Goal: Task Accomplishment & Management: Manage account settings

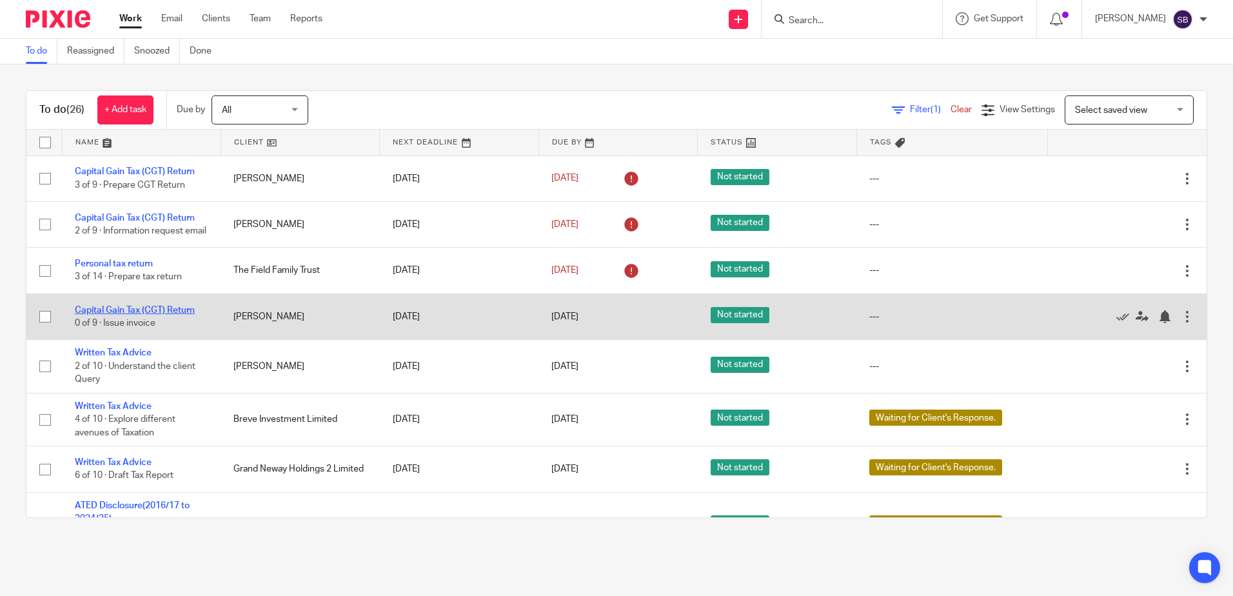
click at [132, 315] on link "Capital Gain Tax (CGT) Return" at bounding box center [135, 310] width 120 height 9
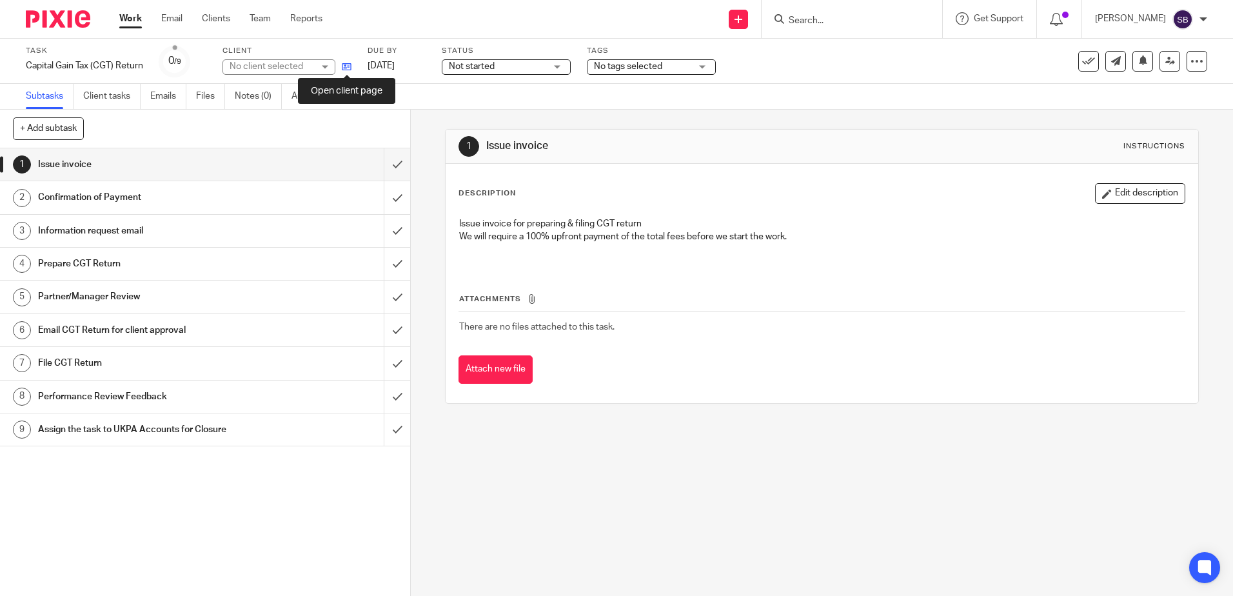
click at [348, 71] on icon at bounding box center [347, 67] width 10 height 10
click at [607, 241] on p "We will require a 100% upfront payment of the total fees before we start the wo…" at bounding box center [821, 236] width 725 height 13
drag, startPoint x: 607, startPoint y: 241, endPoint x: 600, endPoint y: 249, distance: 10.5
click at [607, 241] on p "We will require a 100% upfront payment of the total fees before we start the wo…" at bounding box center [821, 236] width 725 height 13
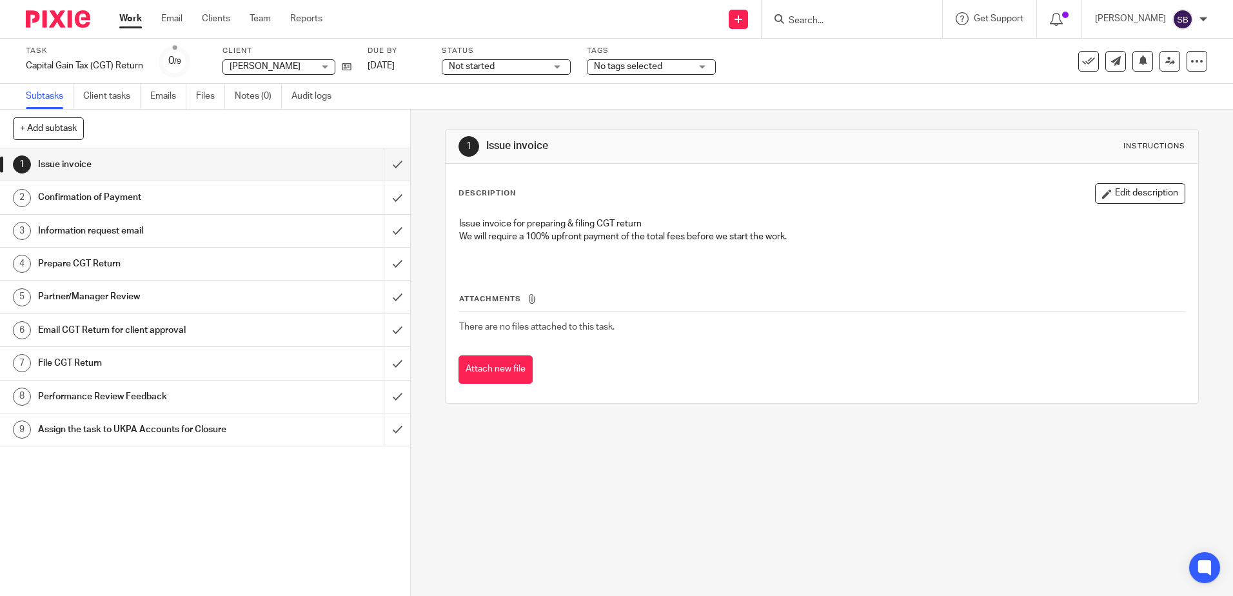
click at [591, 270] on div "Attachments There are no files attached to this task. Attach new file" at bounding box center [821, 325] width 726 height 117
click at [592, 243] on p "We will require a 100% upfront payment of the total fees before we start the wo…" at bounding box center [821, 236] width 725 height 13
drag, startPoint x: 592, startPoint y: 243, endPoint x: 578, endPoint y: 222, distance: 24.7
click at [578, 222] on p "Issue invoice for preparing & filing CGT return" at bounding box center [821, 223] width 725 height 13
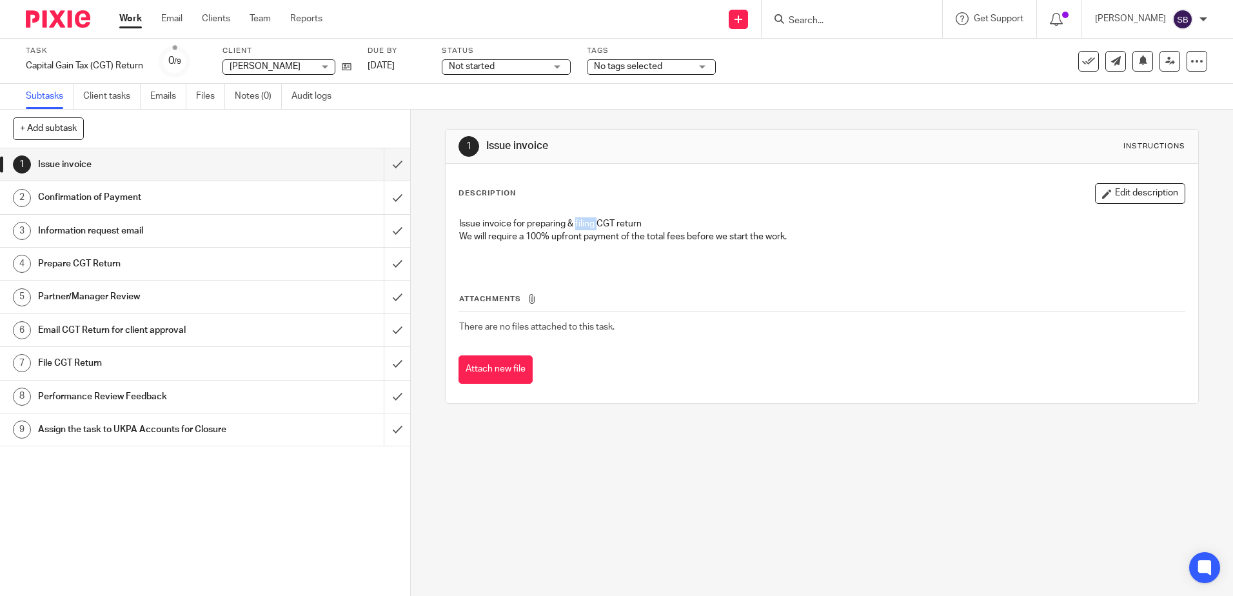
click at [578, 222] on p "Issue invoice for preparing & filing CGT return" at bounding box center [821, 223] width 725 height 13
drag, startPoint x: 578, startPoint y: 222, endPoint x: 576, endPoint y: 238, distance: 15.7
click at [578, 222] on p "Issue invoice for preparing & filing CGT return" at bounding box center [821, 223] width 725 height 13
click at [573, 260] on div "Issue invoice for preparing & filing CGT return We will require a 100% upfront …" at bounding box center [822, 238] width 738 height 55
click at [571, 255] on p at bounding box center [821, 250] width 725 height 13
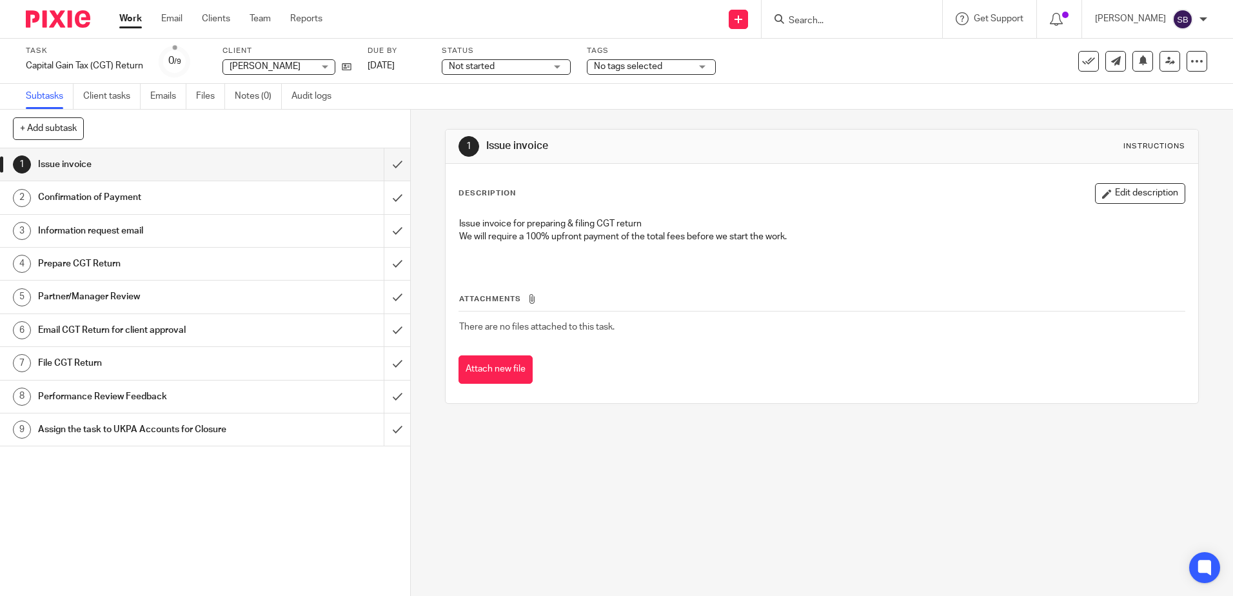
click at [571, 255] on p at bounding box center [821, 250] width 725 height 13
click at [570, 271] on div "Attachments There are no files attached to this task. Attach new file" at bounding box center [821, 325] width 726 height 117
drag, startPoint x: 492, startPoint y: 225, endPoint x: 743, endPoint y: 269, distance: 255.3
click at [743, 269] on div "Description Edit description Issue invoice for preparing & filing CGT return We…" at bounding box center [821, 283] width 726 height 201
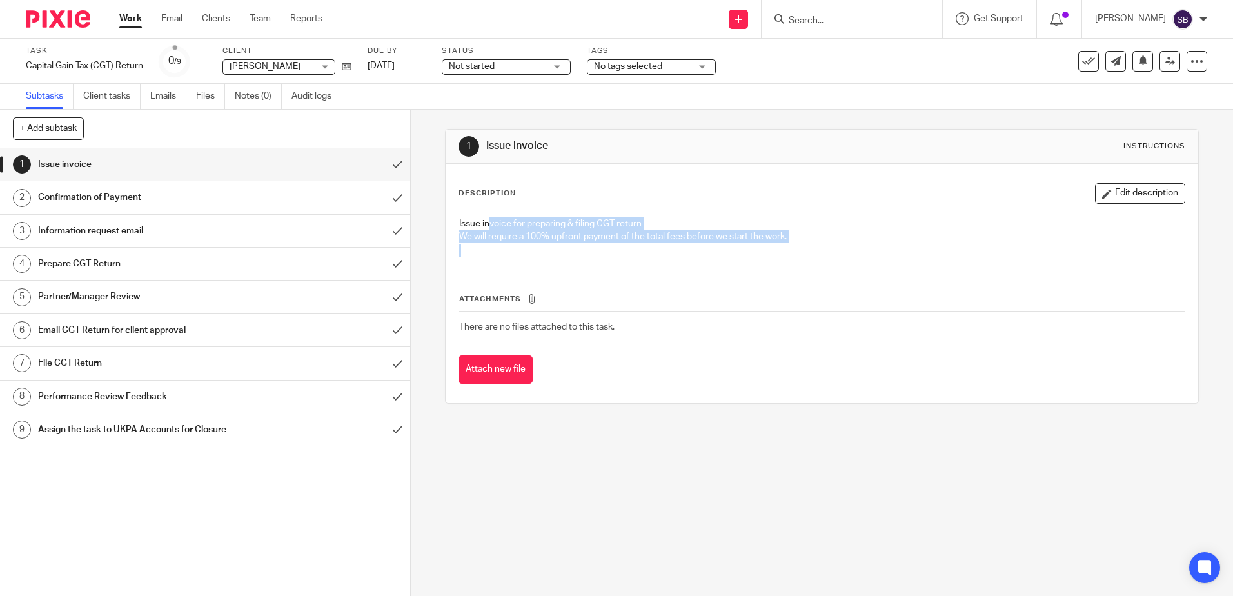
click at [743, 269] on div "Attachments There are no files attached to this task. Attach new file" at bounding box center [821, 325] width 726 height 117
drag, startPoint x: 847, startPoint y: 573, endPoint x: 851, endPoint y: 522, distance: 50.4
click at [846, 566] on div "1 Issue invoice Instructions Description Edit description Issue invoice for pre…" at bounding box center [822, 353] width 822 height 486
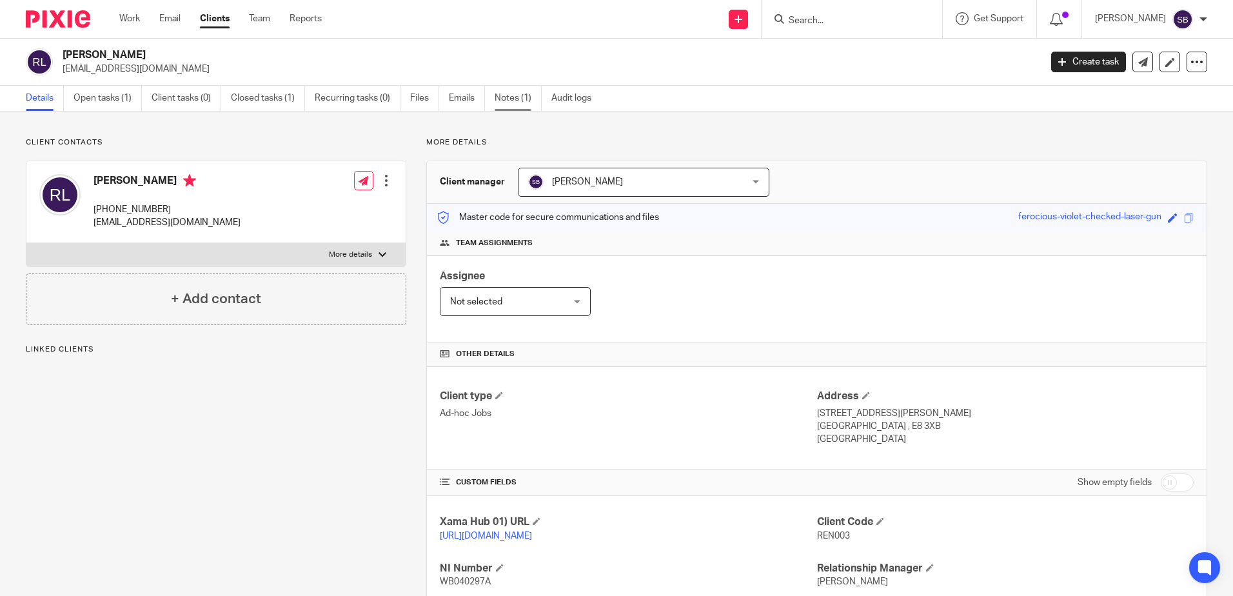
click at [512, 103] on link "Notes (1)" at bounding box center [518, 98] width 47 height 25
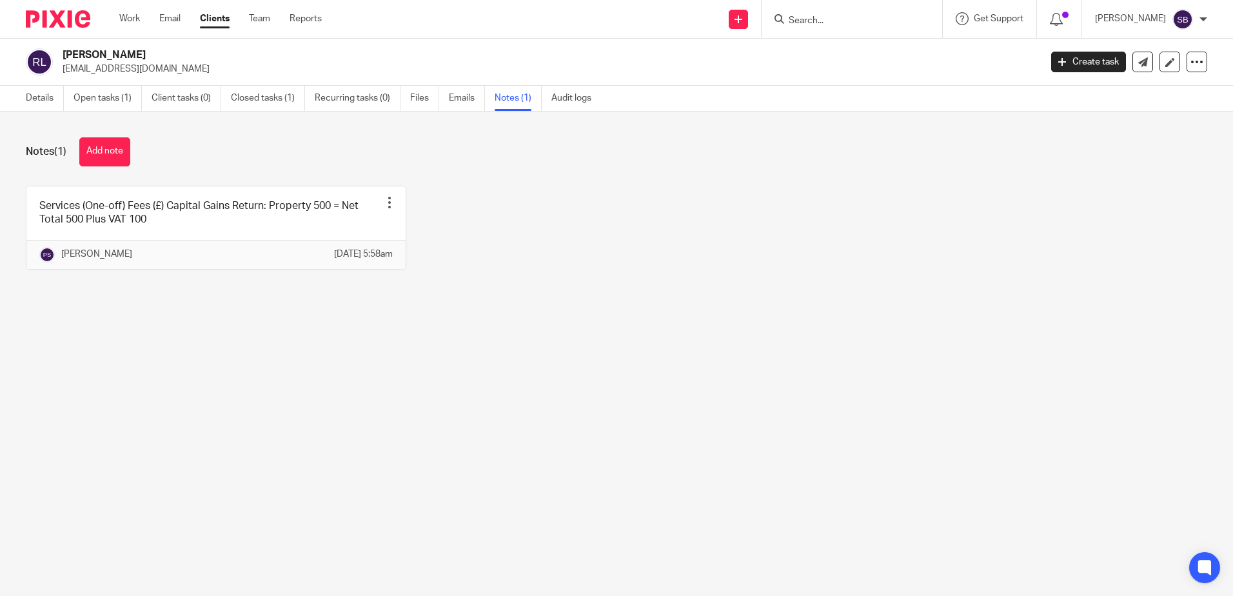
click at [566, 259] on div "Services (One-off) Fees (£) Capital Gains Return: Property 500 = Net Total 500 …" at bounding box center [606, 237] width 1201 height 103
click at [636, 201] on div "Services (One-off) Fees (£) Capital Gains Return: Property 500 = Net Total 500 …" at bounding box center [606, 237] width 1201 height 103
click at [591, 221] on div "Services (One-off) Fees (£) Capital Gains Return: Property 500 = Net Total 500 …" at bounding box center [606, 237] width 1201 height 103
click at [518, 238] on div "Services (One-off) Fees (£) Capital Gains Return: Property 500 = Net Total 500 …" at bounding box center [606, 237] width 1201 height 103
click at [95, 102] on link "Open tasks (1)" at bounding box center [108, 98] width 68 height 25
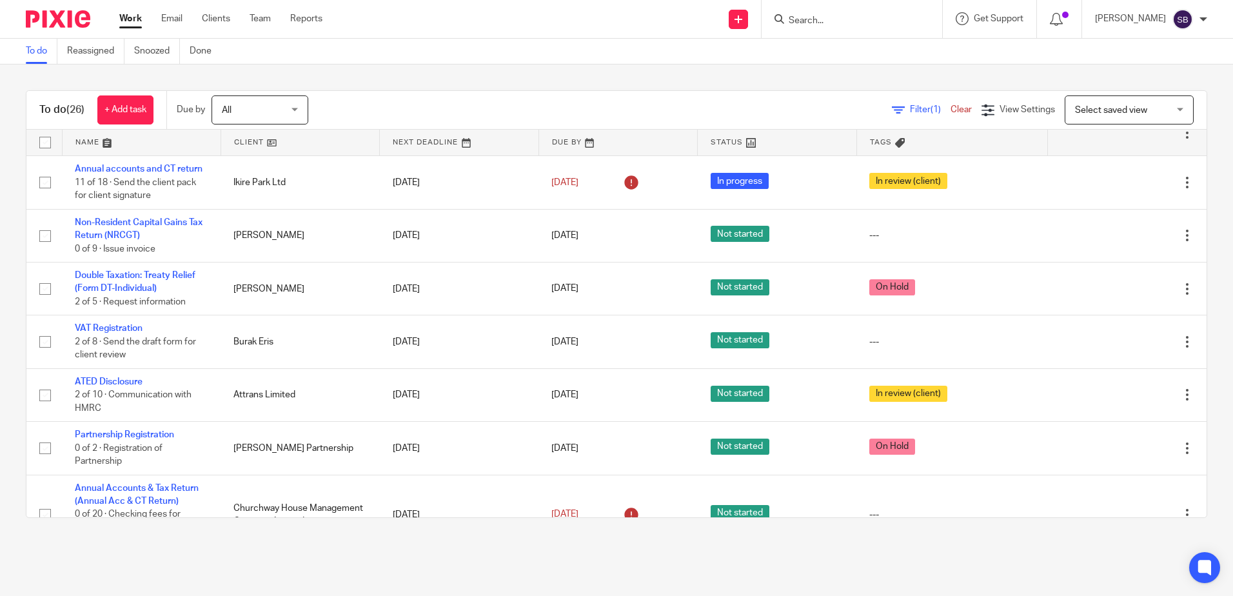
scroll to position [485, 0]
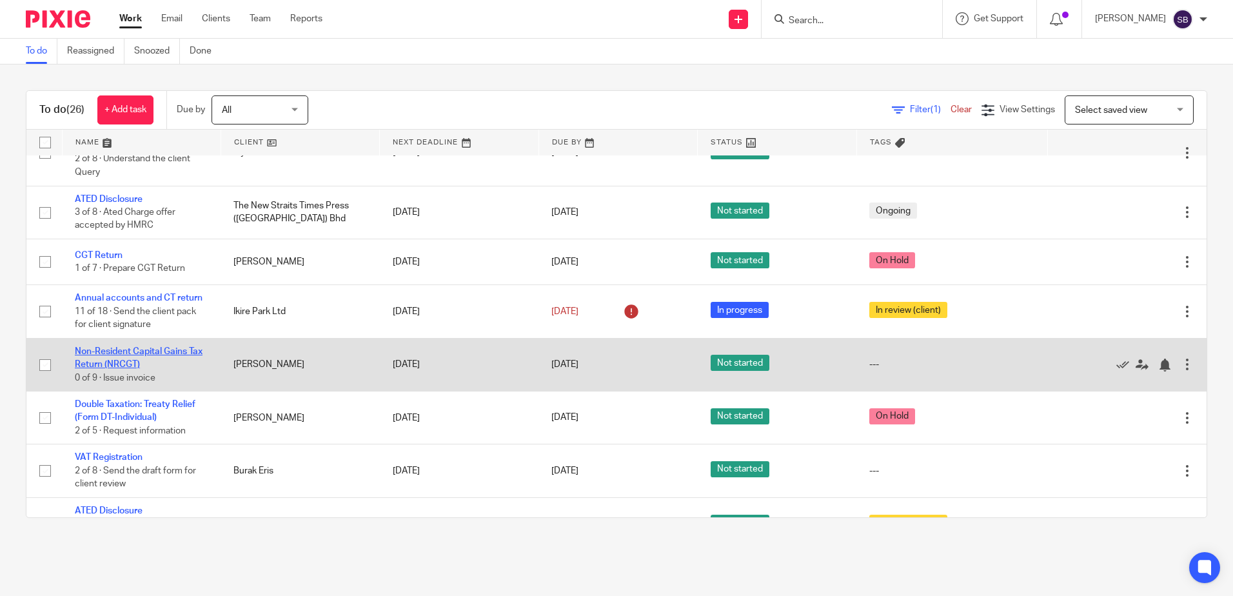
click at [133, 360] on link "Non-Resident Capital Gains Tax Return (NRCGT)" at bounding box center [139, 358] width 128 height 22
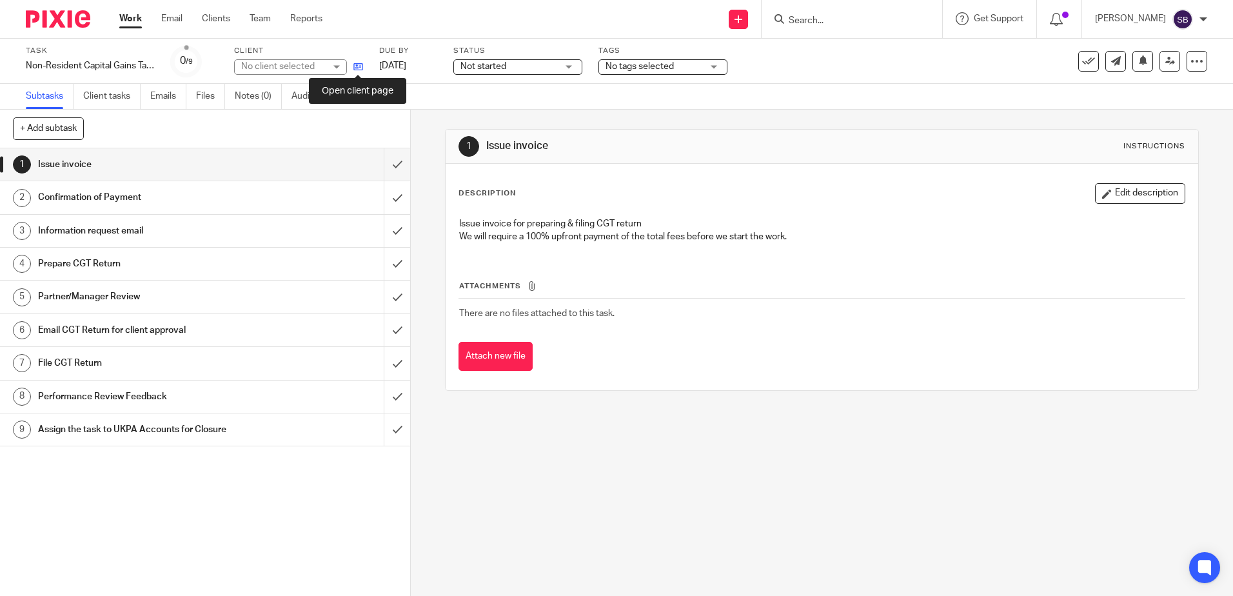
click at [357, 68] on icon at bounding box center [358, 67] width 10 height 10
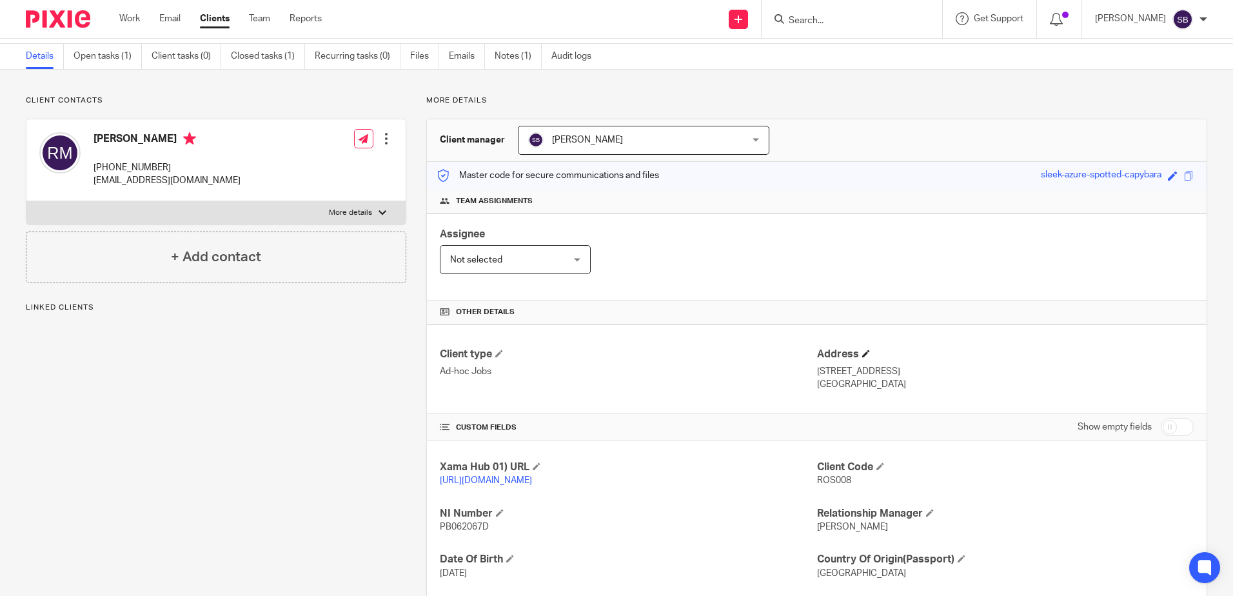
scroll to position [64, 0]
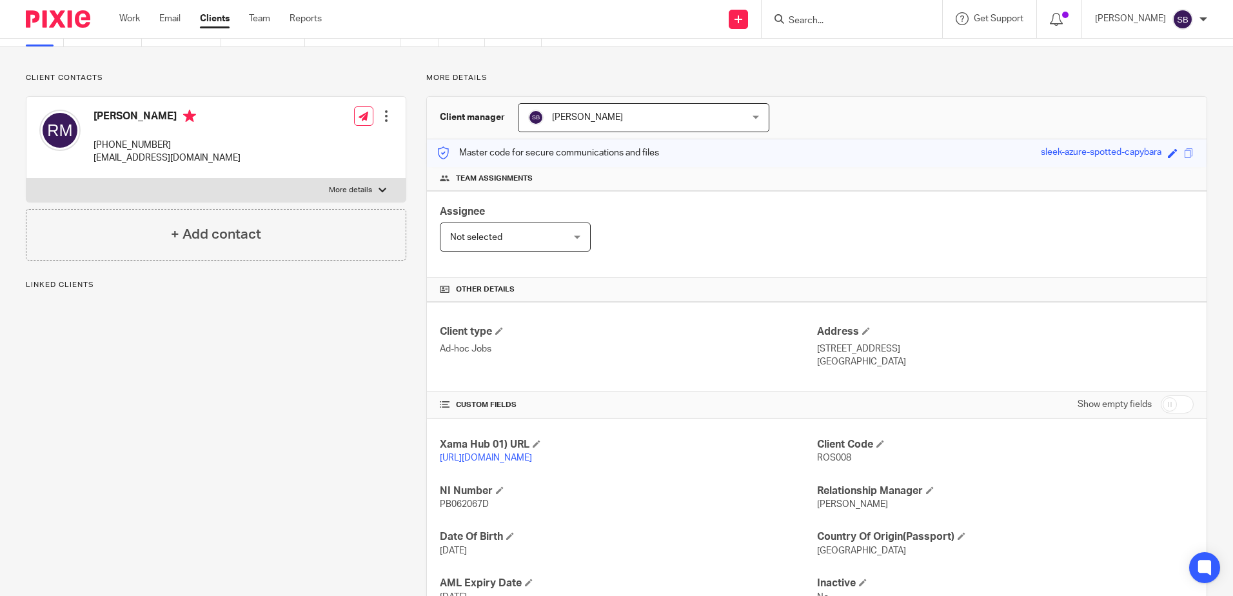
drag, startPoint x: 844, startPoint y: 349, endPoint x: 858, endPoint y: 360, distance: 17.4
click at [858, 360] on div "Address [STREET_ADDRESS] [GEOGRAPHIC_DATA]" at bounding box center [1005, 346] width 377 height 43
click at [858, 360] on p "[GEOGRAPHIC_DATA]" at bounding box center [1005, 361] width 377 height 13
drag, startPoint x: 850, startPoint y: 357, endPoint x: 845, endPoint y: 348, distance: 10.4
click at [845, 348] on div "Address [STREET_ADDRESS] [GEOGRAPHIC_DATA]" at bounding box center [1005, 346] width 377 height 43
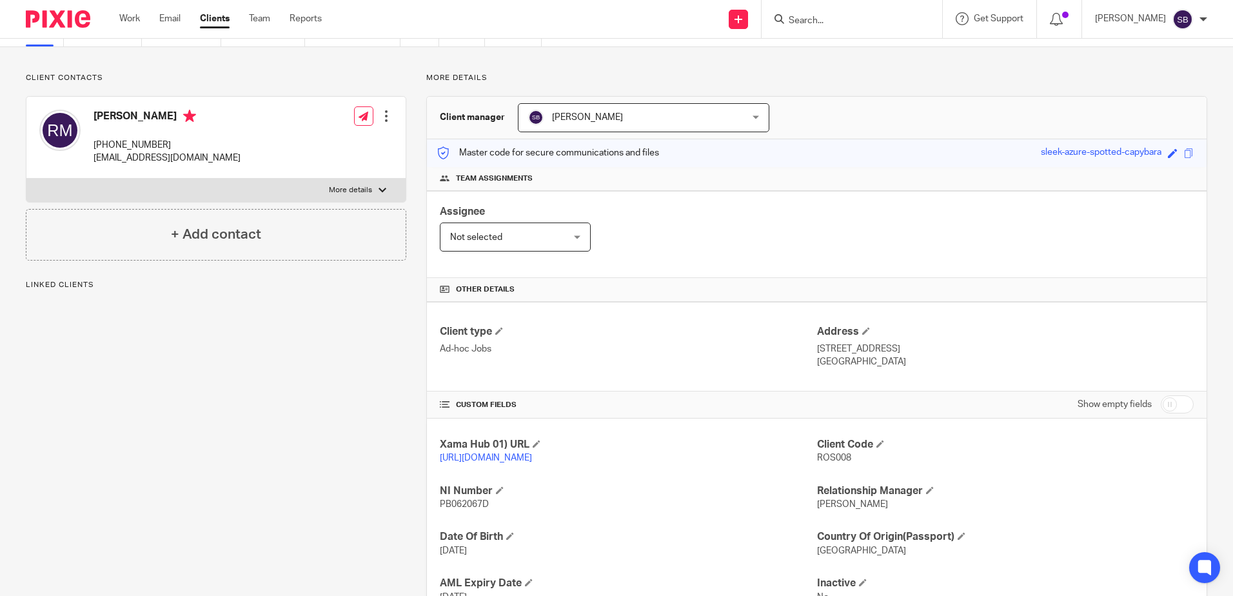
click at [845, 348] on p "[STREET_ADDRESS]" at bounding box center [1005, 348] width 377 height 13
drag, startPoint x: 847, startPoint y: 352, endPoint x: 852, endPoint y: 359, distance: 8.8
click at [852, 359] on div "Address [STREET_ADDRESS] [GEOGRAPHIC_DATA]" at bounding box center [1005, 346] width 377 height 43
click at [852, 359] on p "Portugal" at bounding box center [1005, 361] width 377 height 13
click at [847, 350] on div "Address Rua 5 De Outubro 17 1, Alto Do Seixalinho, 2830-036 Barreiro Portugal" at bounding box center [1005, 346] width 377 height 43
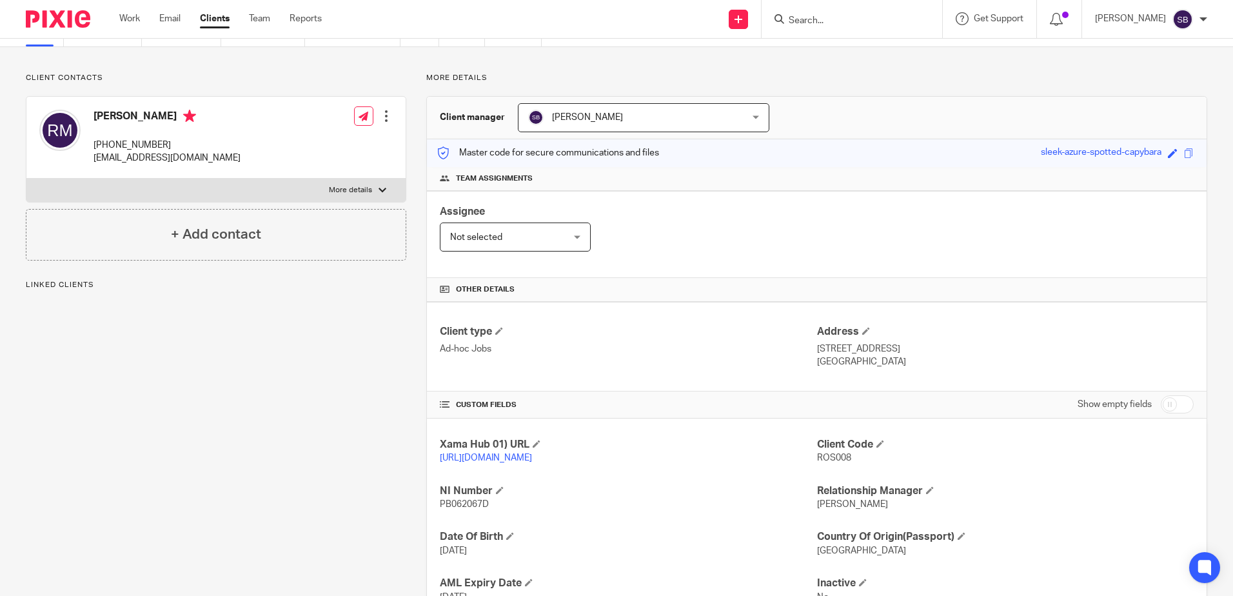
click at [847, 351] on p "Rua 5 De Outubro 17 1, Alto Do Seixalinho, 2830-036 Barreiro" at bounding box center [1005, 348] width 377 height 13
click at [854, 362] on p "Portugal" at bounding box center [1005, 361] width 377 height 13
drag, startPoint x: 848, startPoint y: 362, endPoint x: 845, endPoint y: 348, distance: 14.5
click at [845, 348] on div "Address Rua 5 De Outubro 17 1, Alto Do Seixalinho, 2830-036 Barreiro Portugal" at bounding box center [1005, 346] width 377 height 43
click at [845, 348] on p "Rua 5 De Outubro 17 1, Alto Do Seixalinho, 2830-036 Barreiro" at bounding box center [1005, 348] width 377 height 13
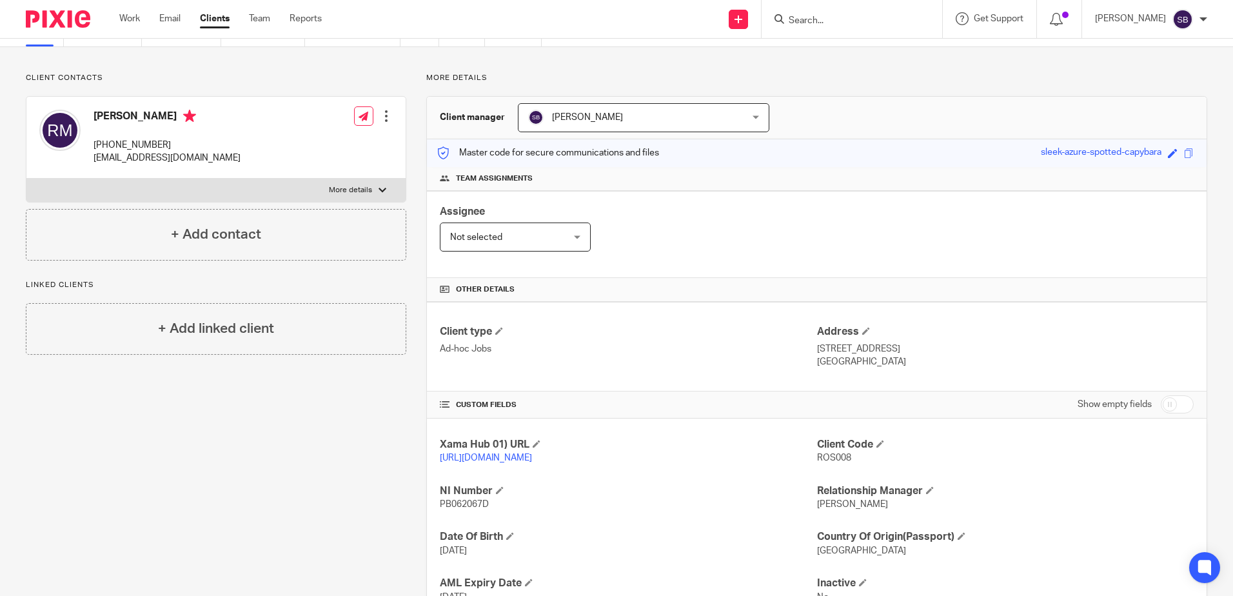
drag, startPoint x: 845, startPoint y: 346, endPoint x: 858, endPoint y: 365, distance: 23.2
click at [858, 365] on div "Address Rua 5 De Outubro 17 1, Alto Do Seixalinho, 2830-036 Barreiro Portugal" at bounding box center [1005, 346] width 377 height 43
click at [858, 365] on p "Portugal" at bounding box center [1005, 361] width 377 height 13
drag, startPoint x: 853, startPoint y: 363, endPoint x: 845, endPoint y: 352, distance: 13.8
click at [845, 352] on div "Address Rua 5 De Outubro 17 1, Alto Do Seixalinho, 2830-036 Barreiro Portugal" at bounding box center [1005, 346] width 377 height 43
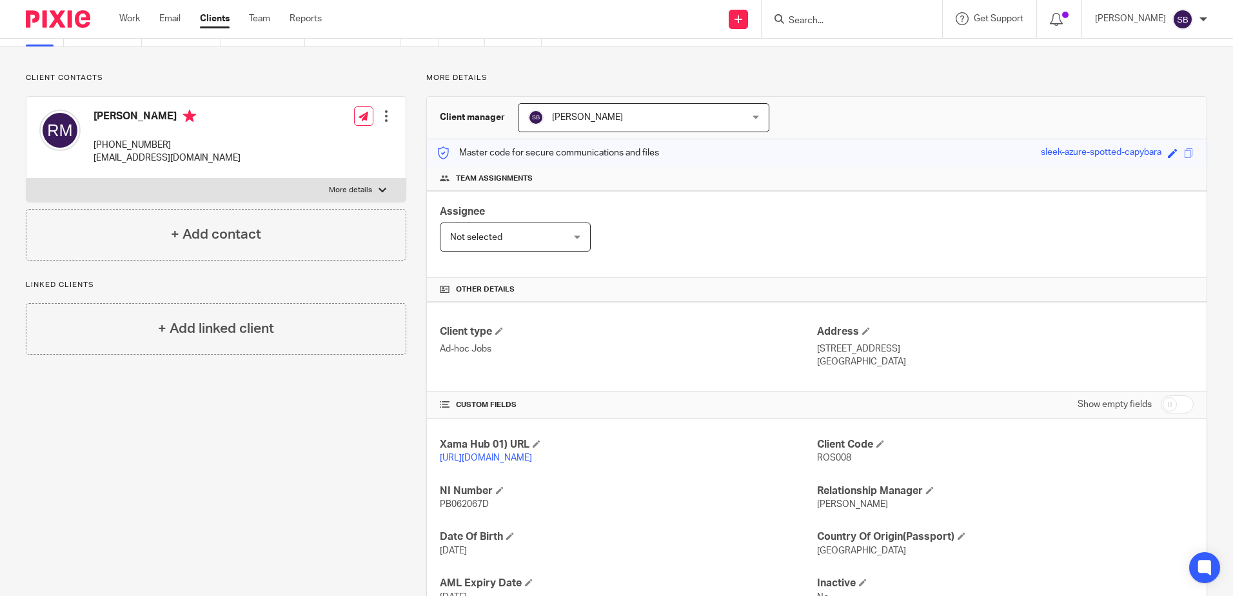
click at [845, 352] on p "Rua 5 De Outubro 17 1, Alto Do Seixalinho, 2830-036 Barreiro" at bounding box center [1005, 348] width 377 height 13
drag, startPoint x: 845, startPoint y: 352, endPoint x: 863, endPoint y: 367, distance: 23.4
click at [863, 367] on div "Address Rua 5 De Outubro 17 1, Alto Do Seixalinho, 2830-036 Barreiro Portugal" at bounding box center [1005, 346] width 377 height 43
click at [863, 367] on p "Portugal" at bounding box center [1005, 361] width 377 height 13
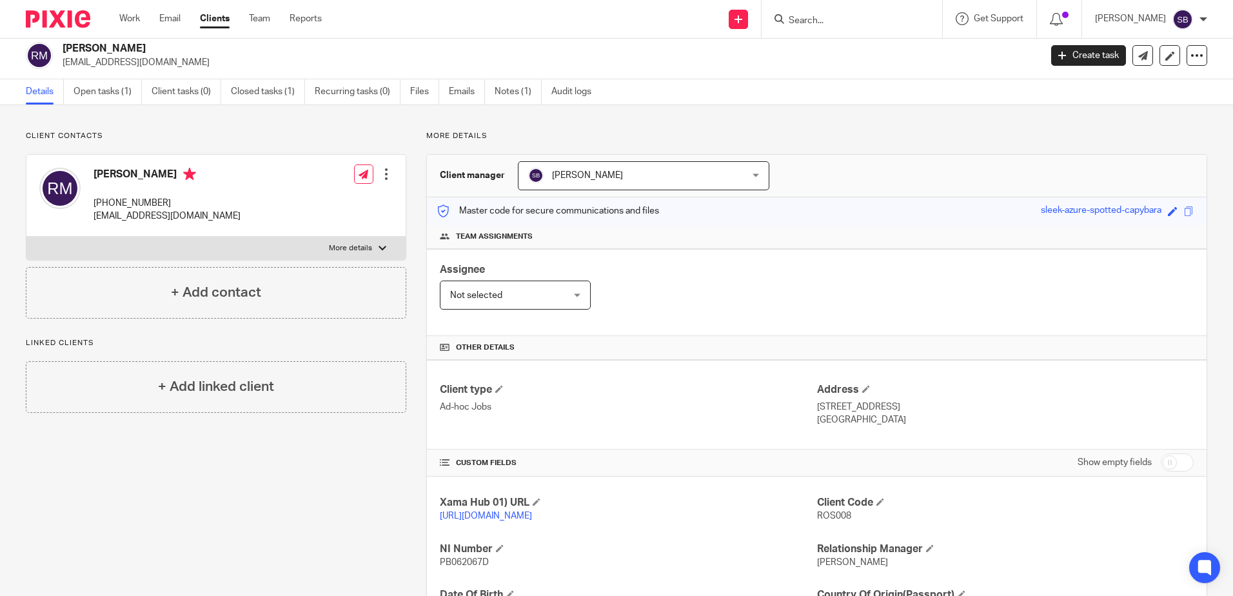
scroll to position [0, 0]
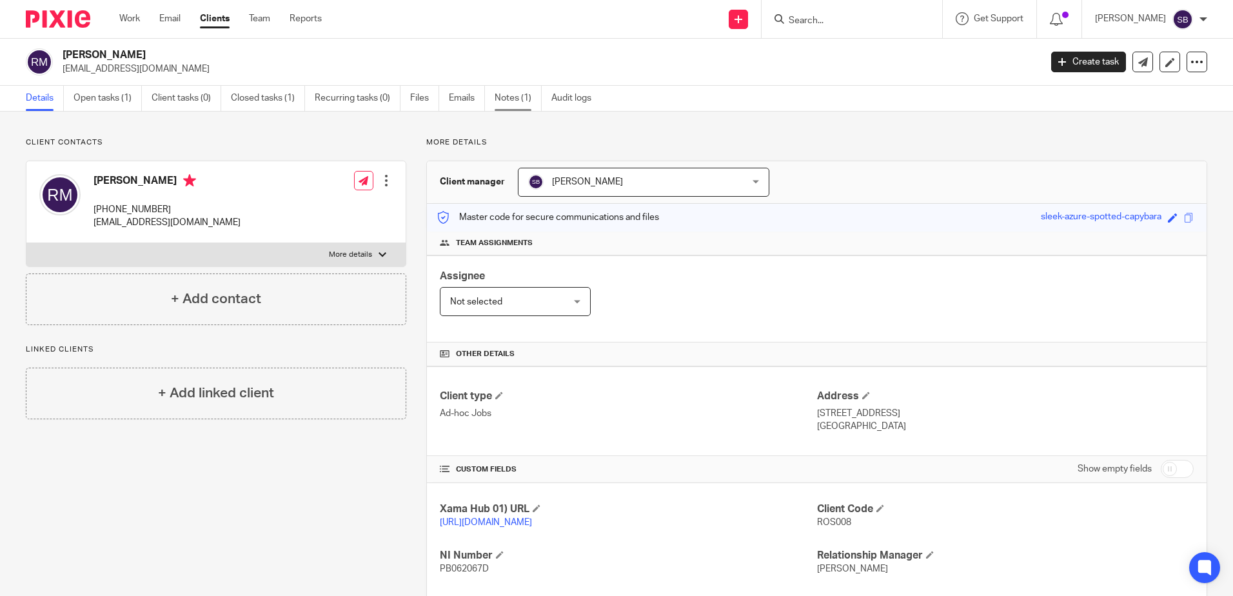
click at [521, 100] on link "Notes (1)" at bounding box center [518, 98] width 47 height 25
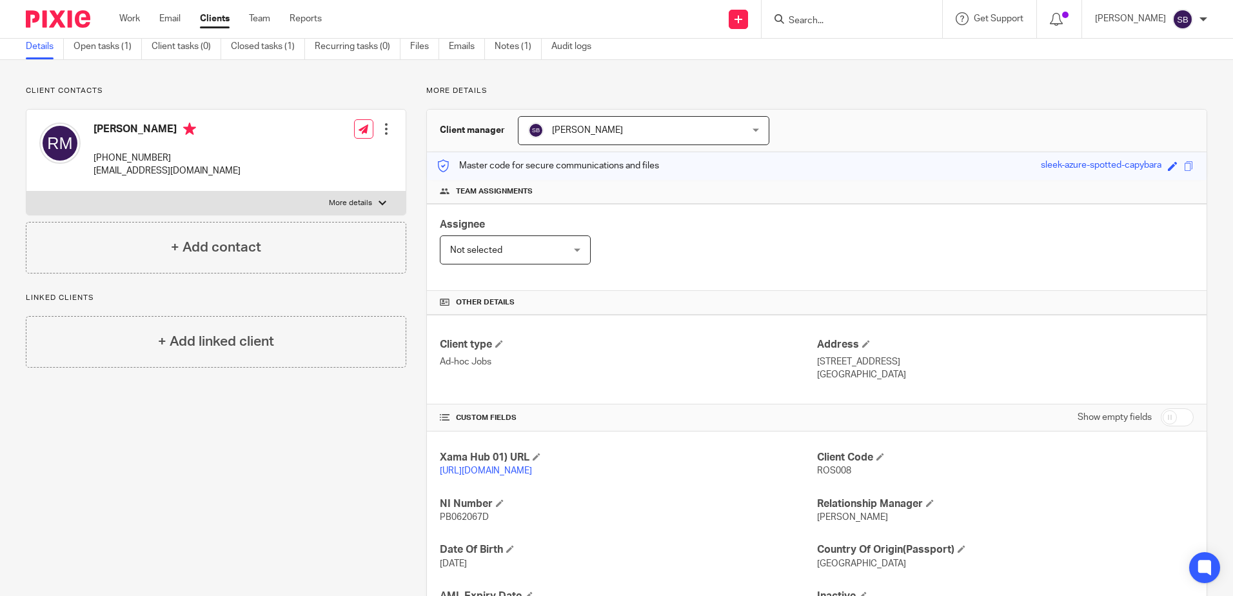
scroll to position [161, 0]
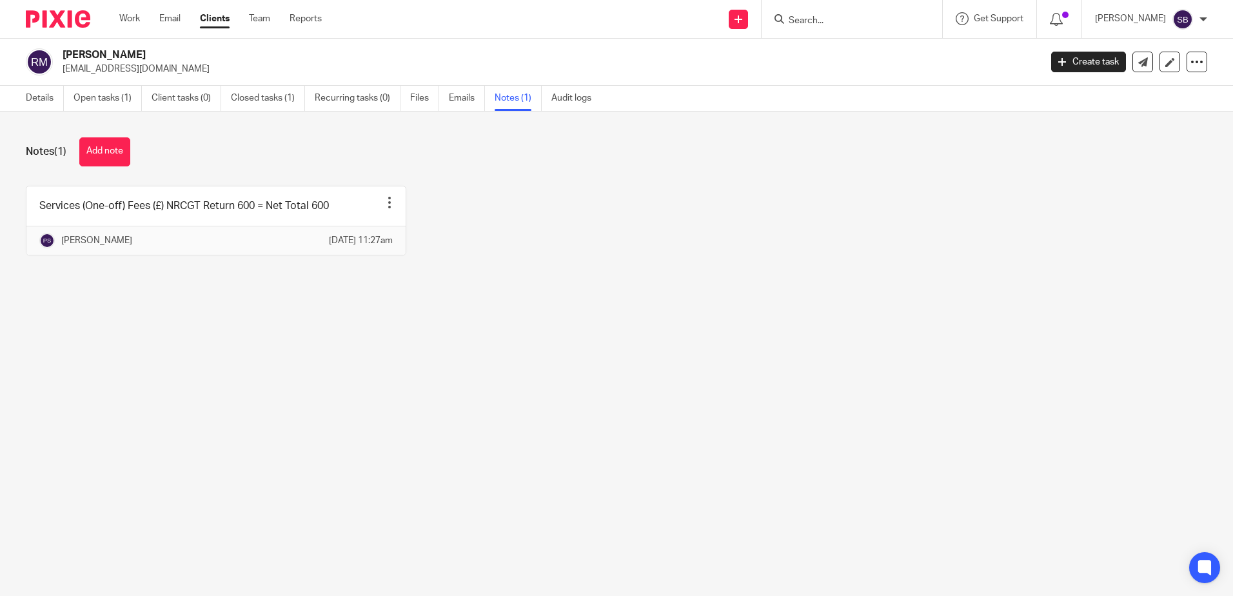
click at [470, 240] on div "Services (One-off) Fees (£) NRCGT Return 600 = Net Total 600 Pin note Edit note…" at bounding box center [606, 230] width 1201 height 89
click at [466, 228] on div "Services (One-off) Fees (£) NRCGT Return 600 = Net Total 600 Pin note Edit note…" at bounding box center [606, 230] width 1201 height 89
click at [30, 91] on link "Details" at bounding box center [45, 98] width 38 height 25
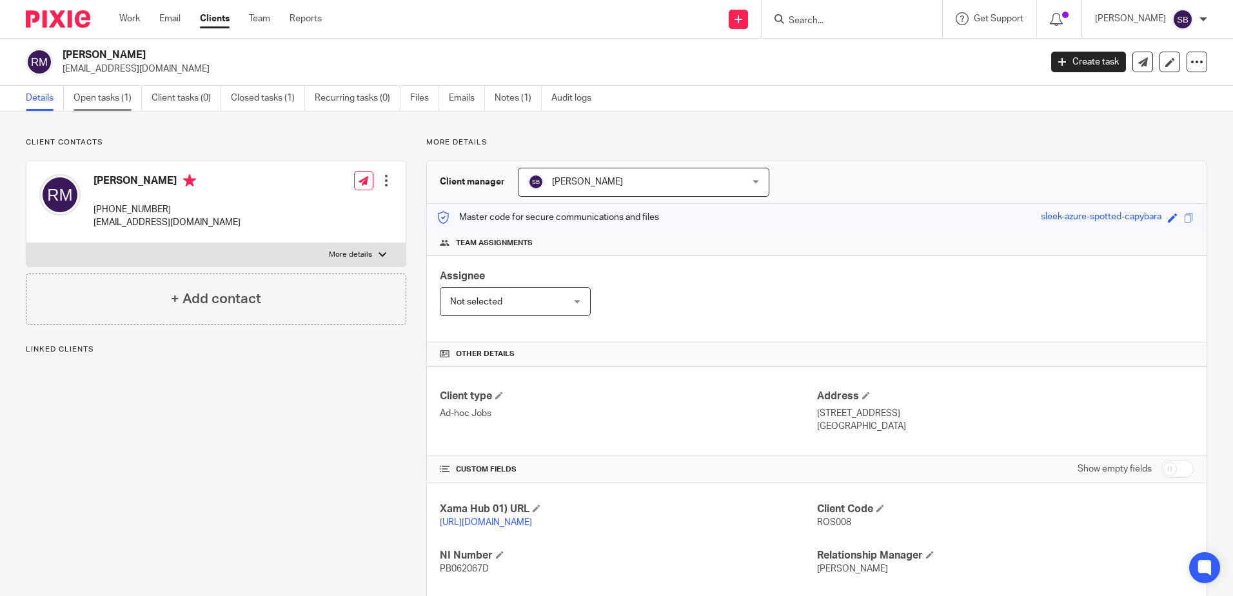
click at [106, 93] on link "Open tasks (1)" at bounding box center [108, 98] width 68 height 25
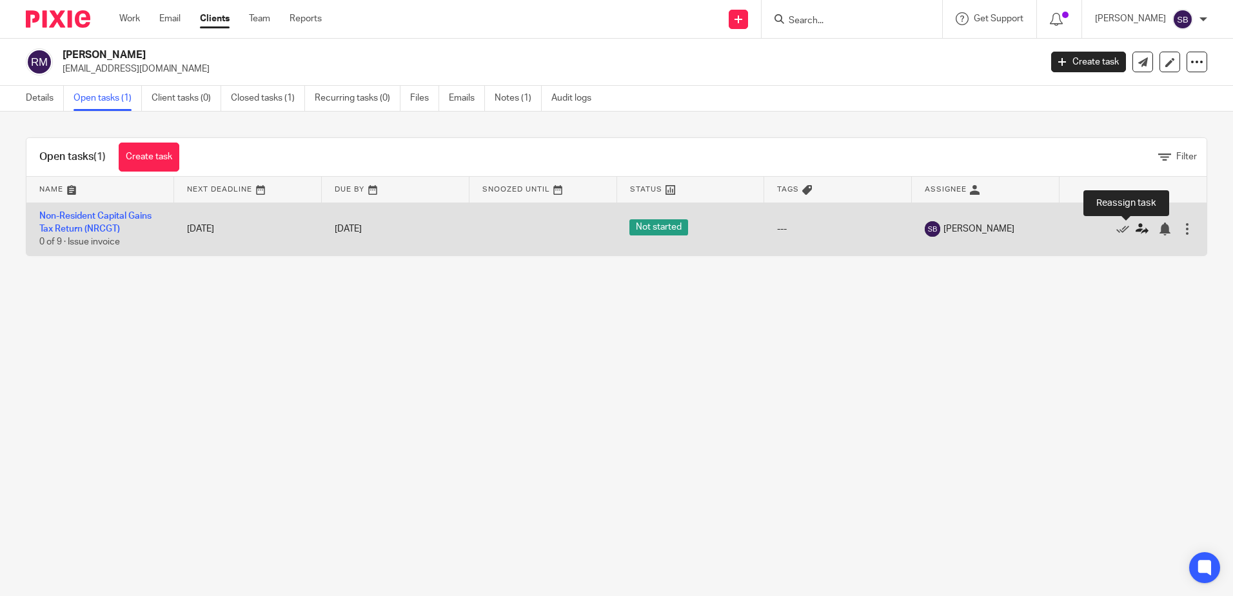
click at [1136, 231] on icon at bounding box center [1142, 228] width 13 height 13
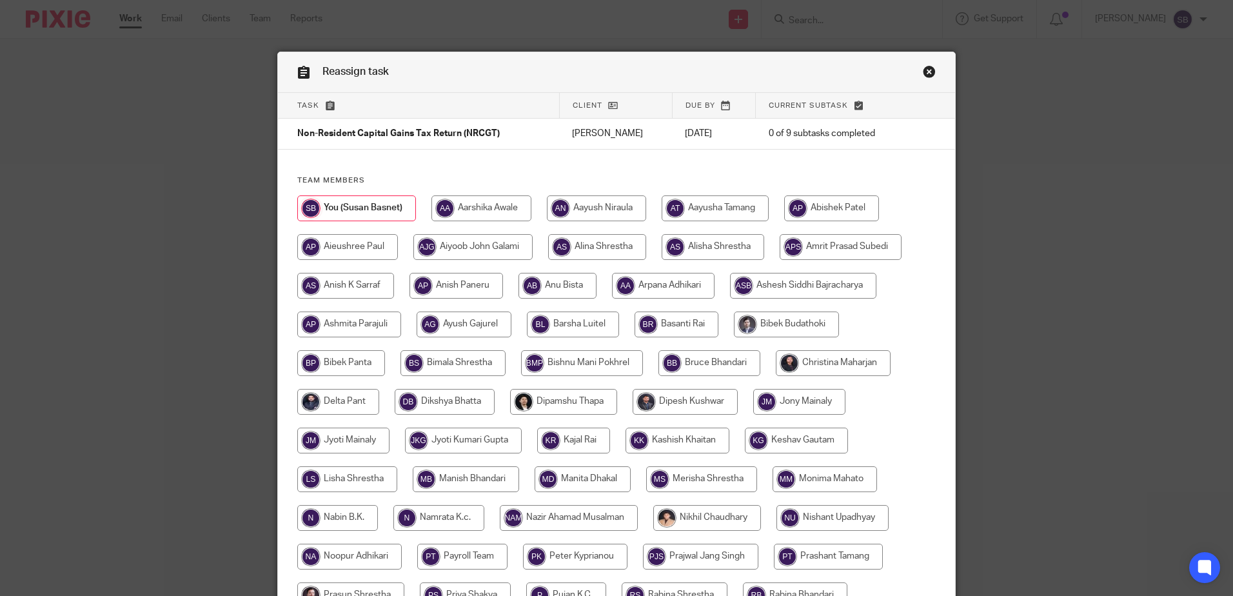
click at [604, 213] on input "radio" at bounding box center [596, 208] width 99 height 26
radio input "true"
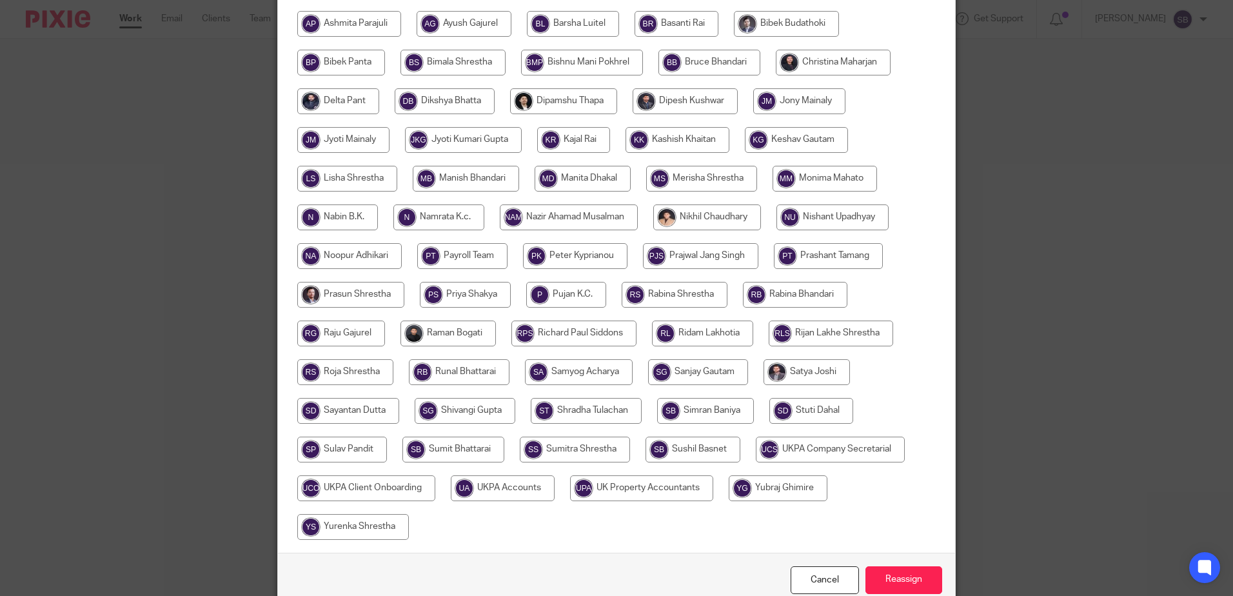
scroll to position [364, 0]
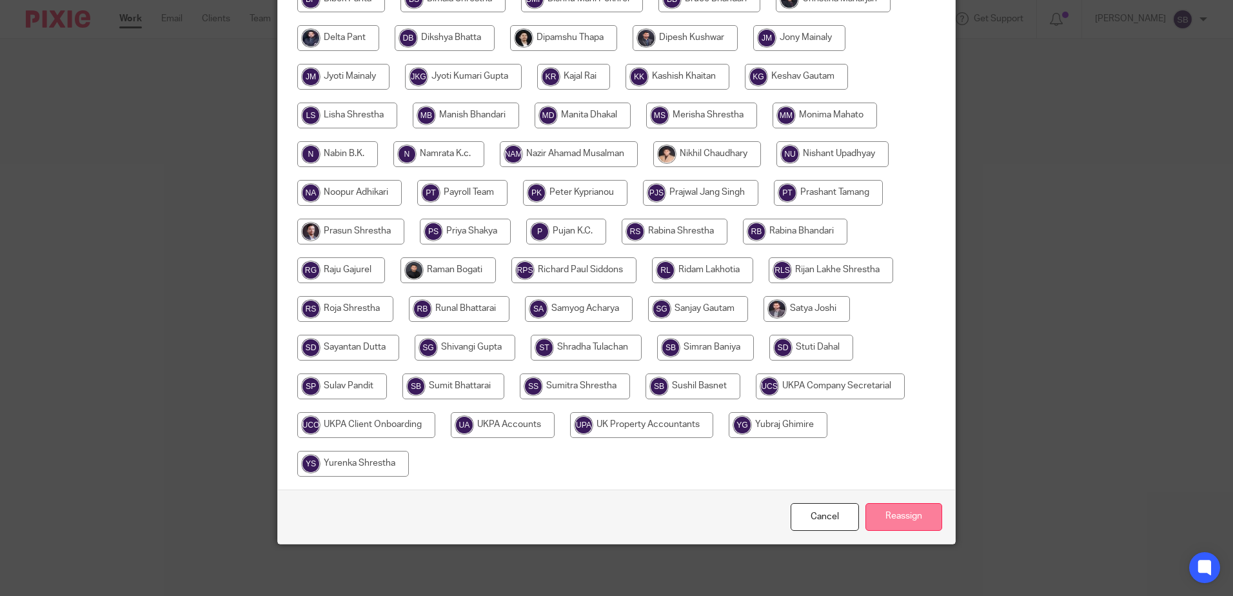
click at [911, 522] on input "Reassign" at bounding box center [903, 517] width 77 height 28
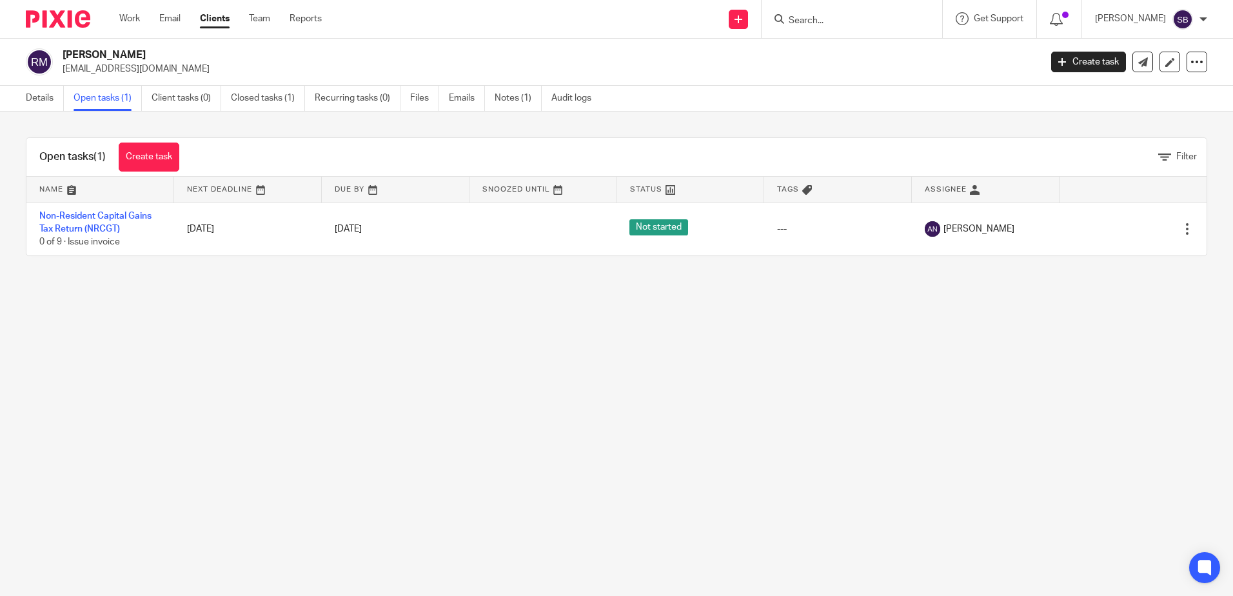
click at [713, 312] on main "Rosa Di Montefiano rosicat95@gmail.com Create task Update from Companies House …" at bounding box center [616, 298] width 1233 height 596
drag, startPoint x: 590, startPoint y: 551, endPoint x: 578, endPoint y: 558, distance: 13.8
click at [590, 551] on main "Rosa Di Montefiano rosicat95@gmail.com Create task Update from Companies House …" at bounding box center [616, 298] width 1233 height 596
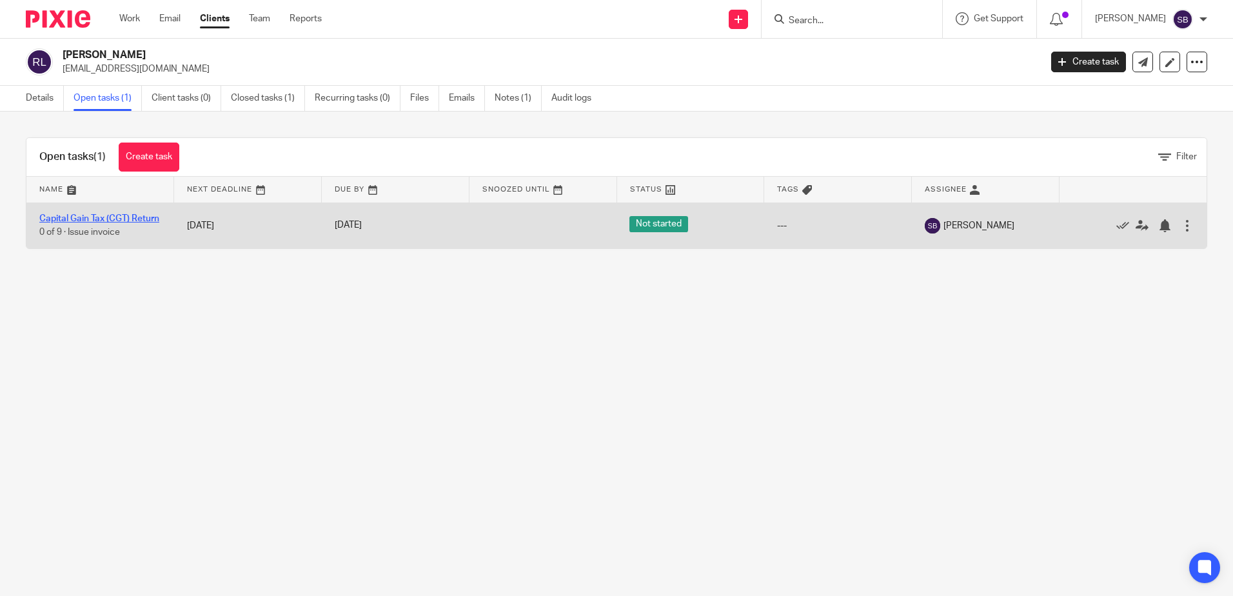
click at [72, 215] on link "Capital Gain Tax (CGT) Return" at bounding box center [99, 218] width 120 height 9
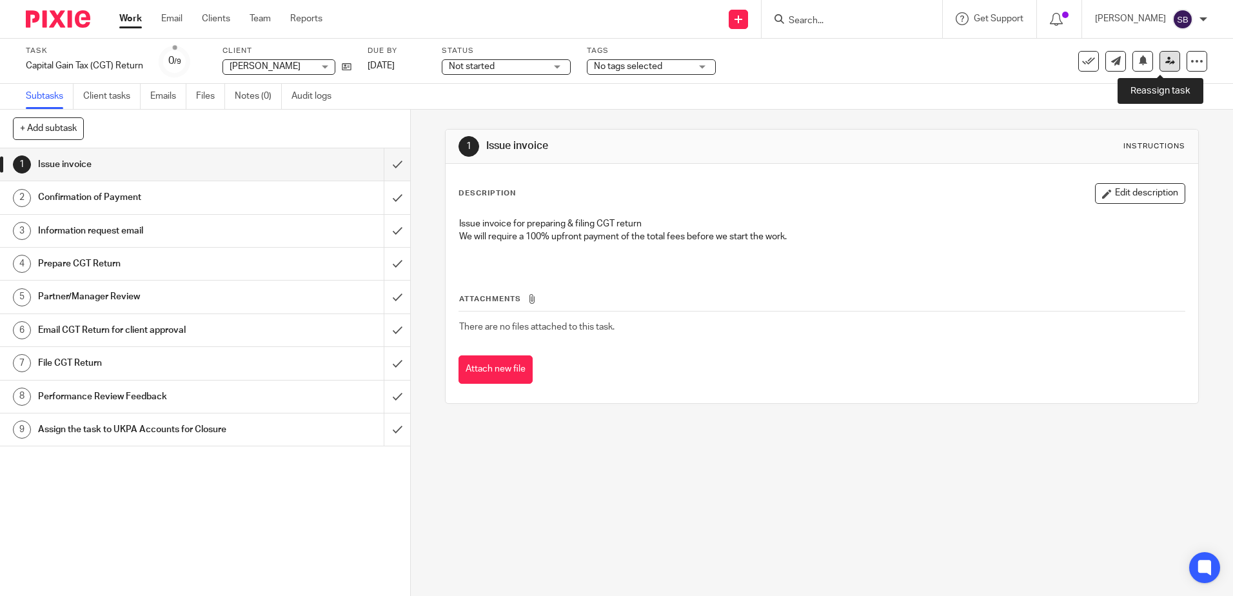
click at [1165, 59] on icon at bounding box center [1170, 61] width 10 height 10
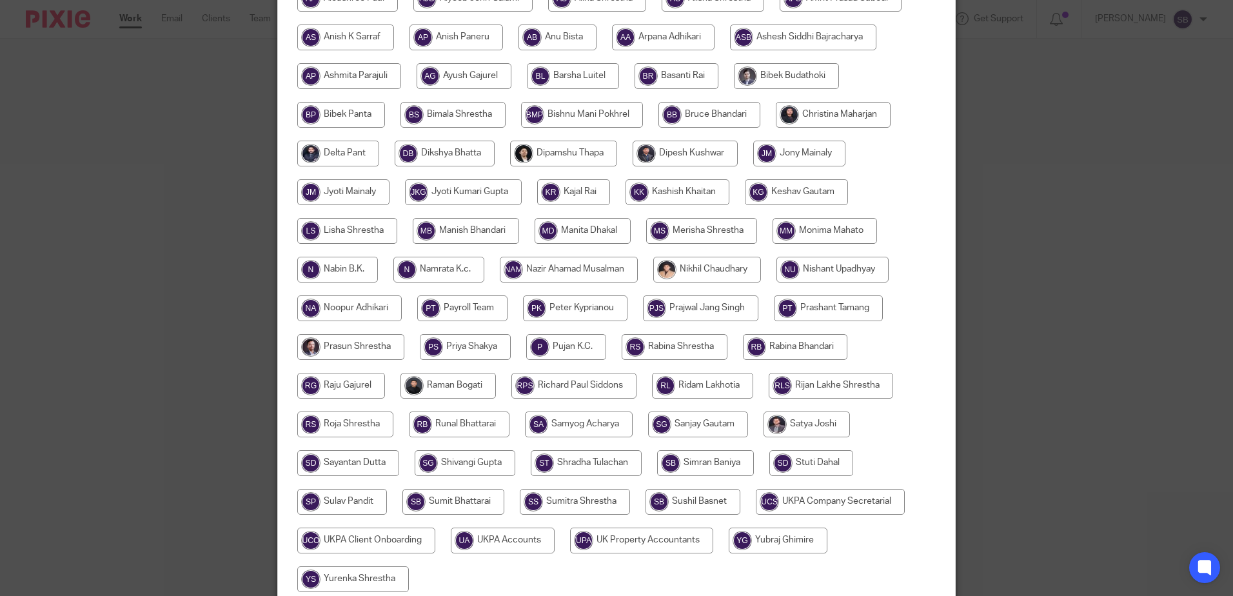
scroll to position [322, 0]
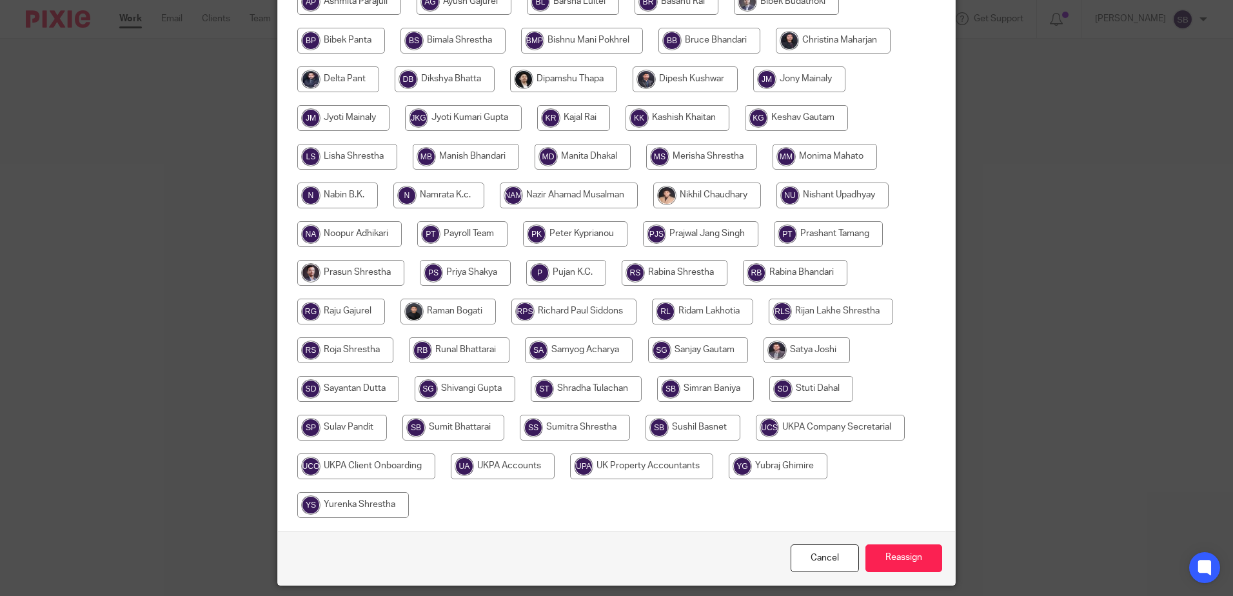
click at [496, 463] on input "radio" at bounding box center [503, 466] width 104 height 26
radio input "true"
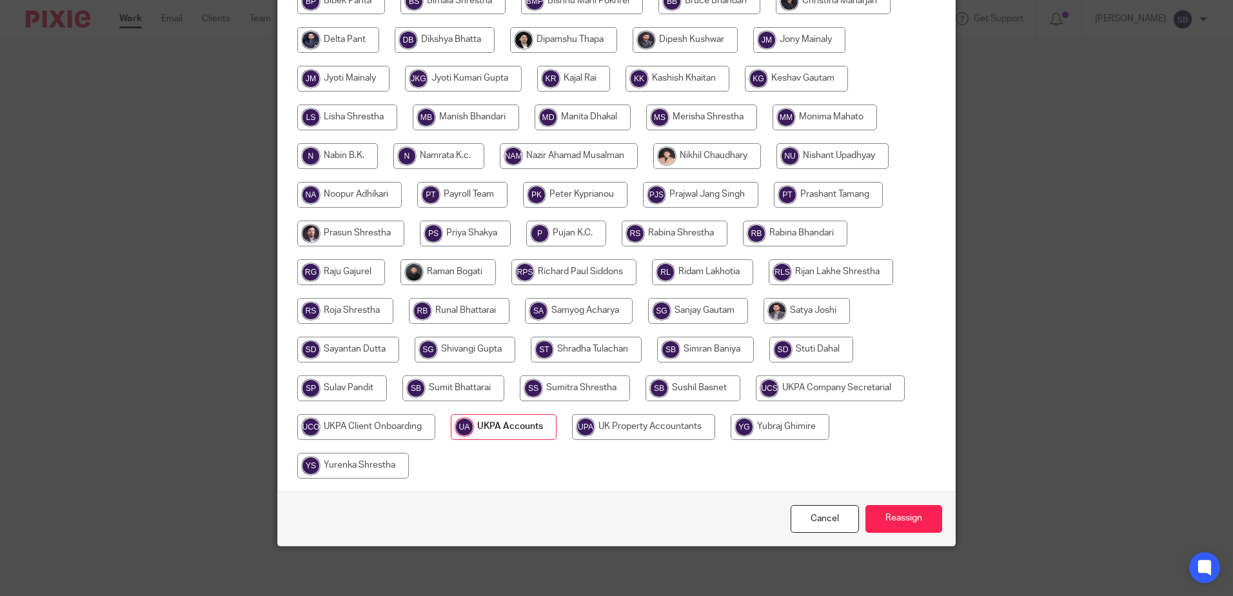
scroll to position [364, 0]
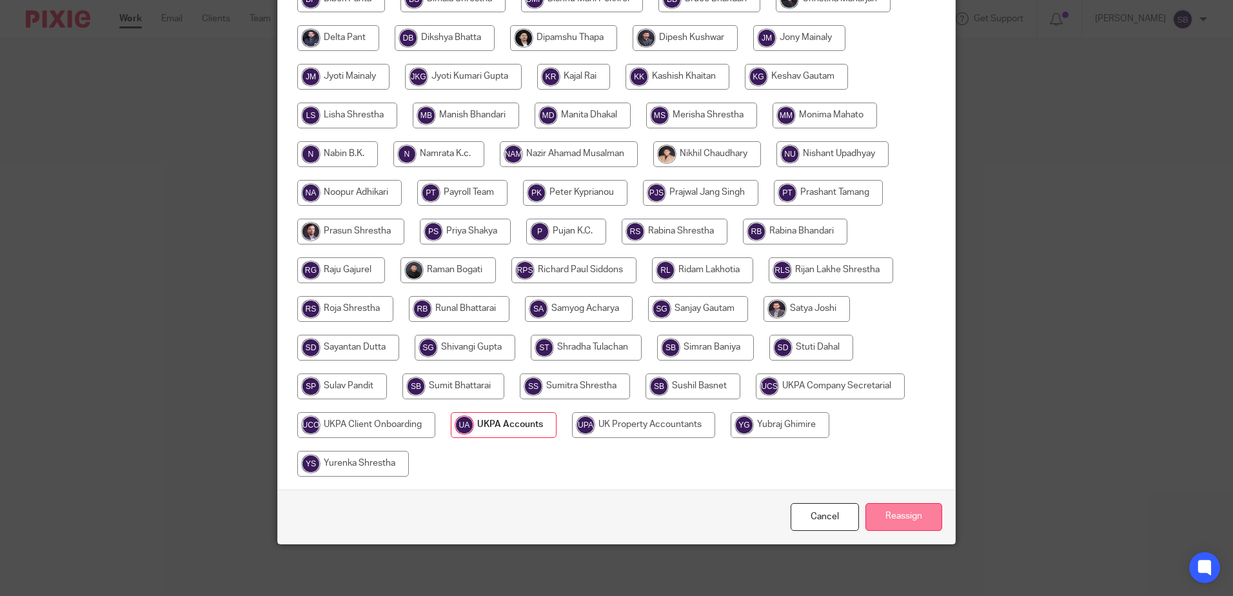
click at [890, 515] on input "Reassign" at bounding box center [903, 517] width 77 height 28
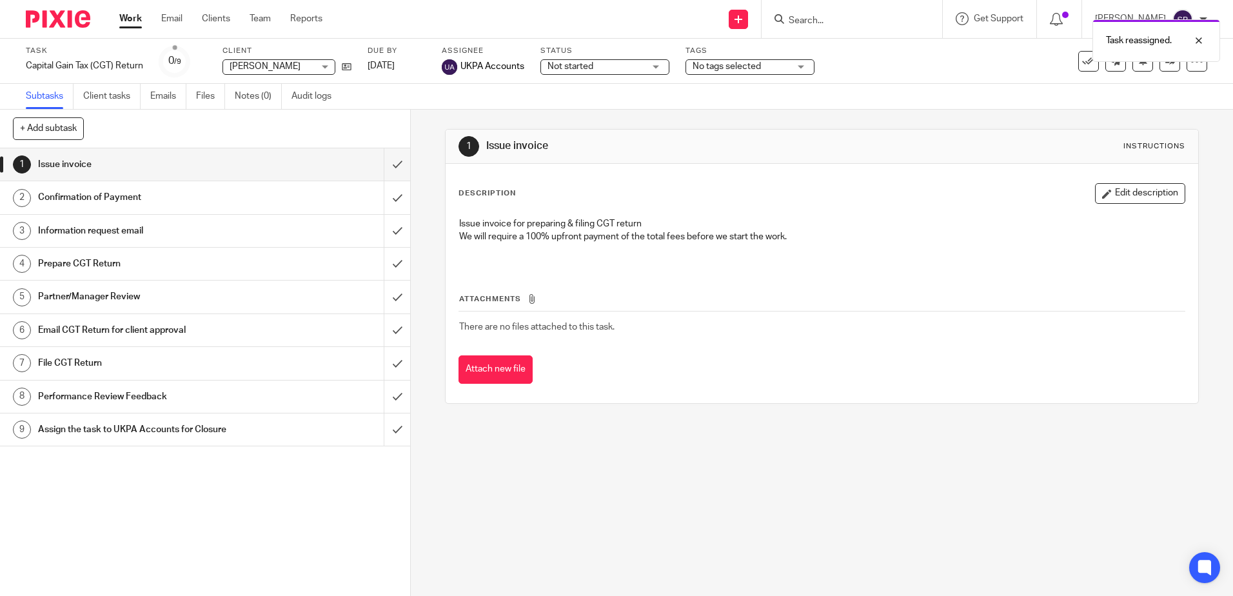
click at [131, 235] on h1 "Information request email" at bounding box center [149, 230] width 222 height 19
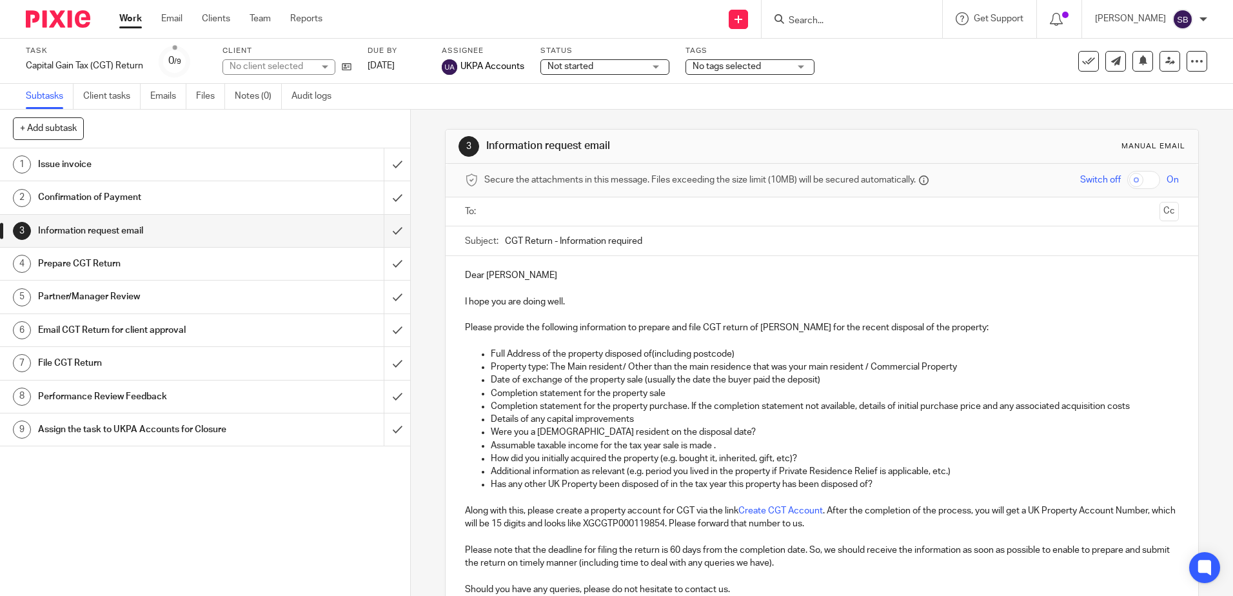
click at [613, 304] on p "I hope you are doing well." at bounding box center [821, 301] width 713 height 13
click at [618, 276] on p "Dear [PERSON_NAME]" at bounding box center [821, 275] width 713 height 13
click at [49, 19] on img at bounding box center [58, 18] width 64 height 17
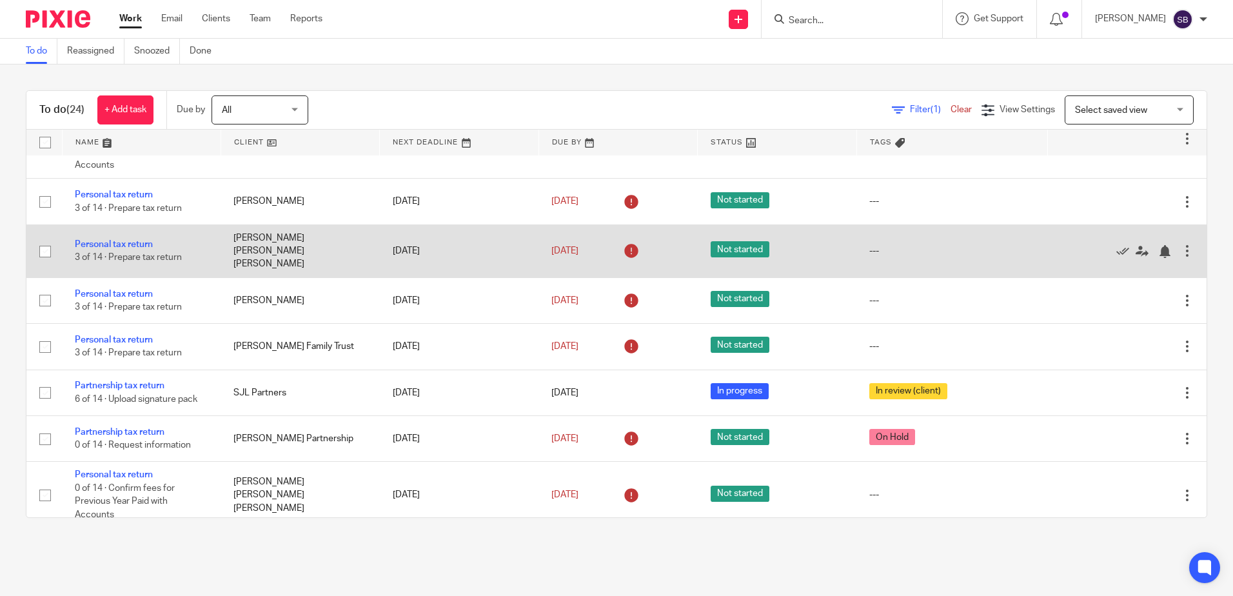
scroll to position [901, 0]
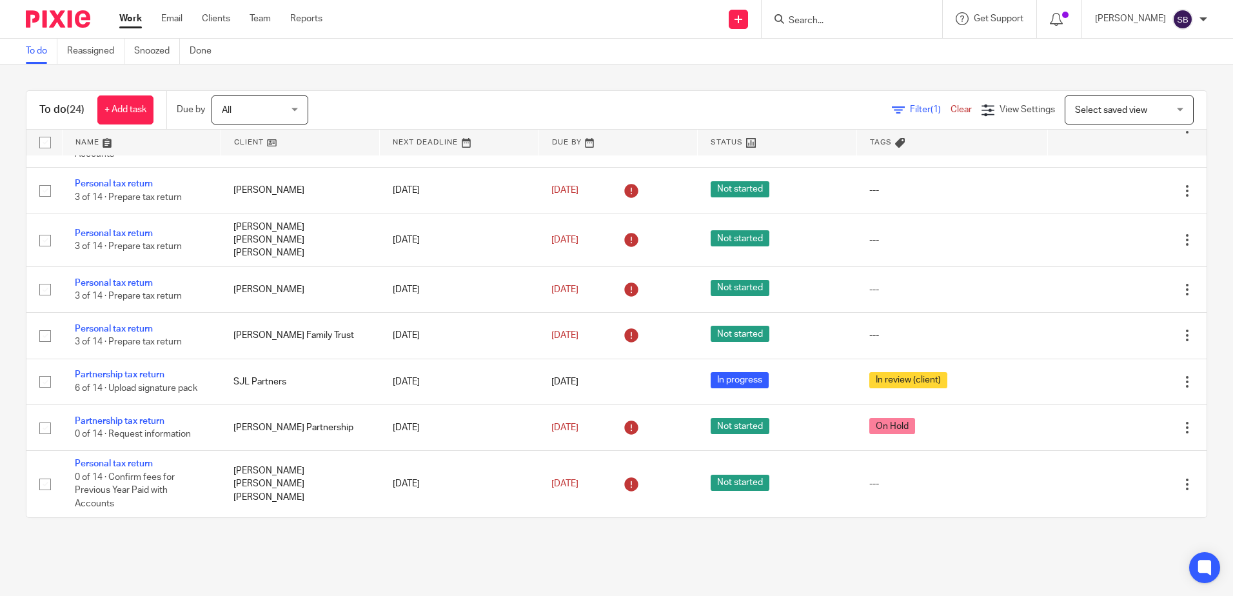
drag, startPoint x: 614, startPoint y: 72, endPoint x: 578, endPoint y: 123, distance: 62.1
click at [615, 73] on div "To do (24) + Add task Due by All All [DATE] [DATE] This week Next week This mon…" at bounding box center [616, 303] width 1233 height 479
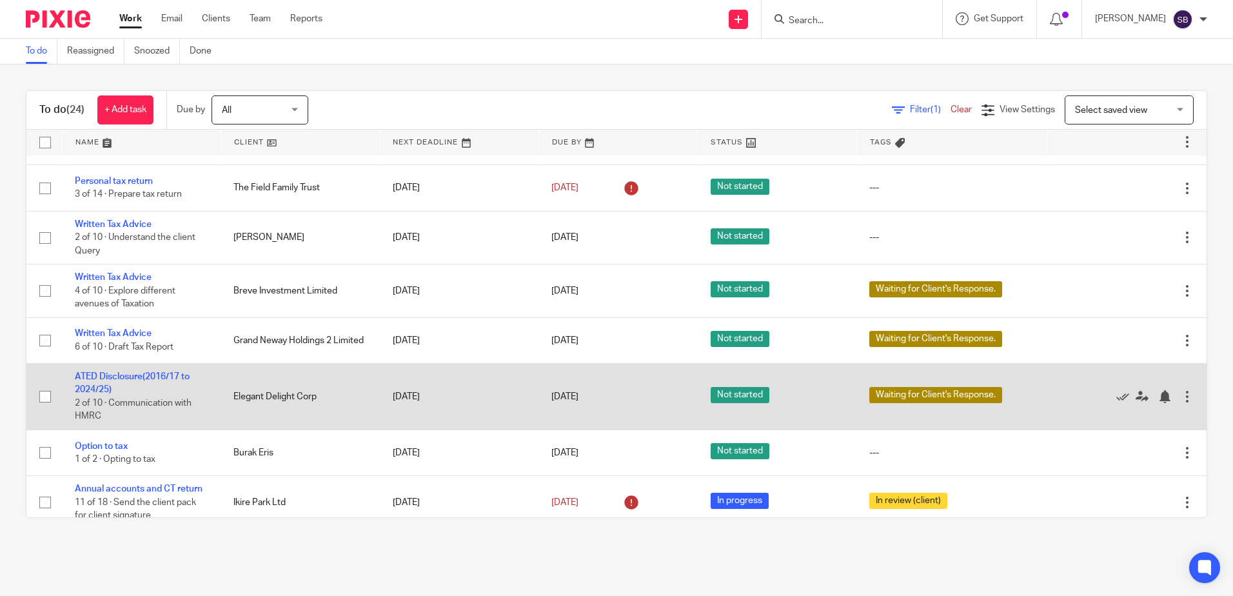
scroll to position [0, 0]
